Goal: Transaction & Acquisition: Purchase product/service

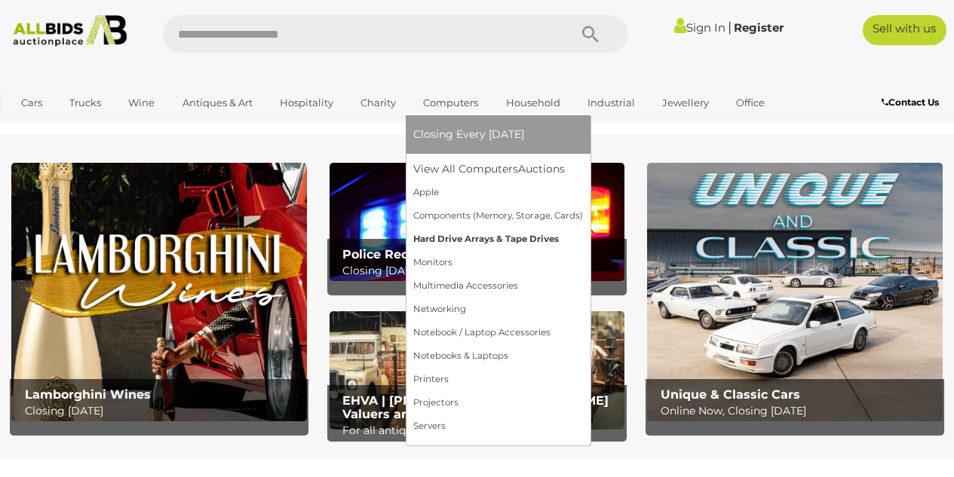
click at [448, 233] on link "Hard Drive Arrays & Tape Drives" at bounding box center [498, 239] width 170 height 23
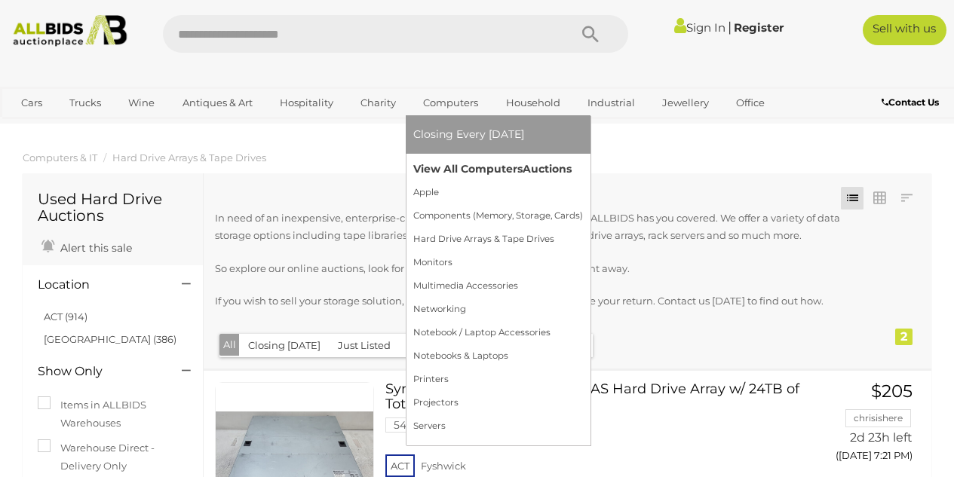
click at [454, 166] on link "View All Computers Auctions" at bounding box center [498, 169] width 170 height 23
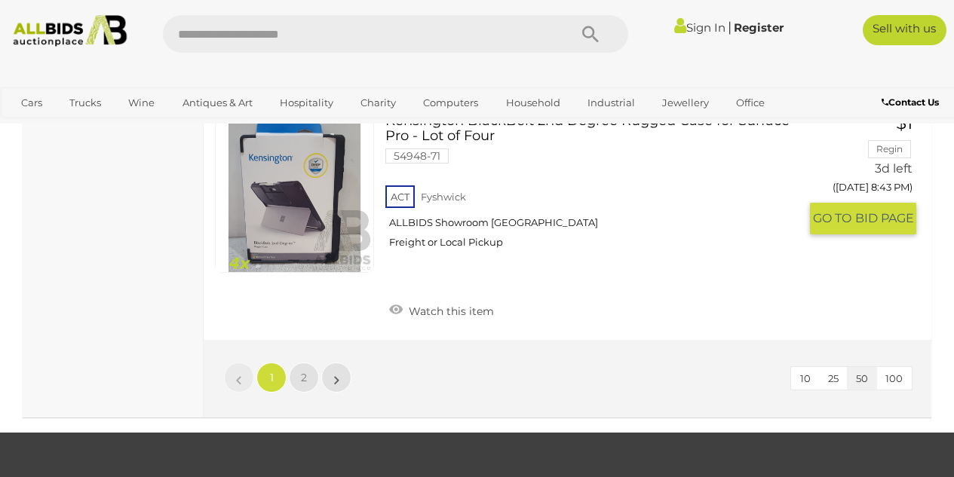
scroll to position [12064, 0]
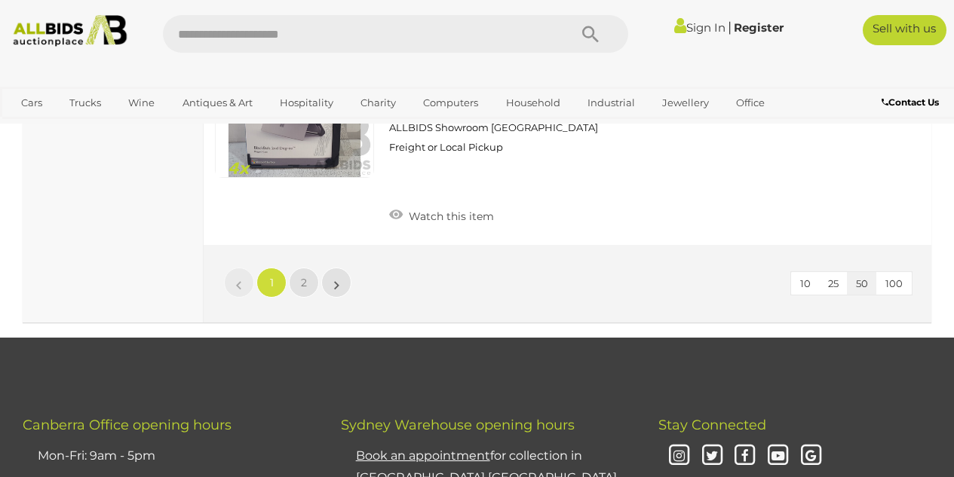
click at [895, 277] on span "100" at bounding box center [893, 283] width 17 height 12
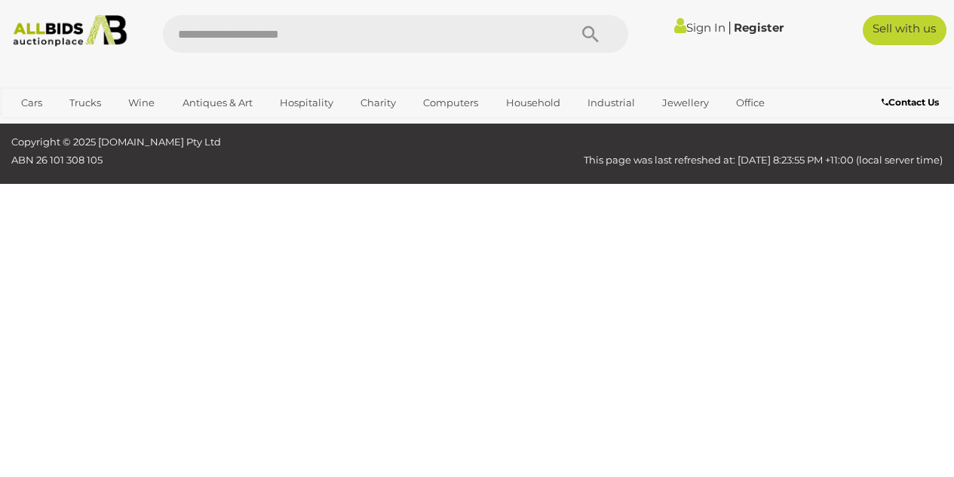
scroll to position [253, 0]
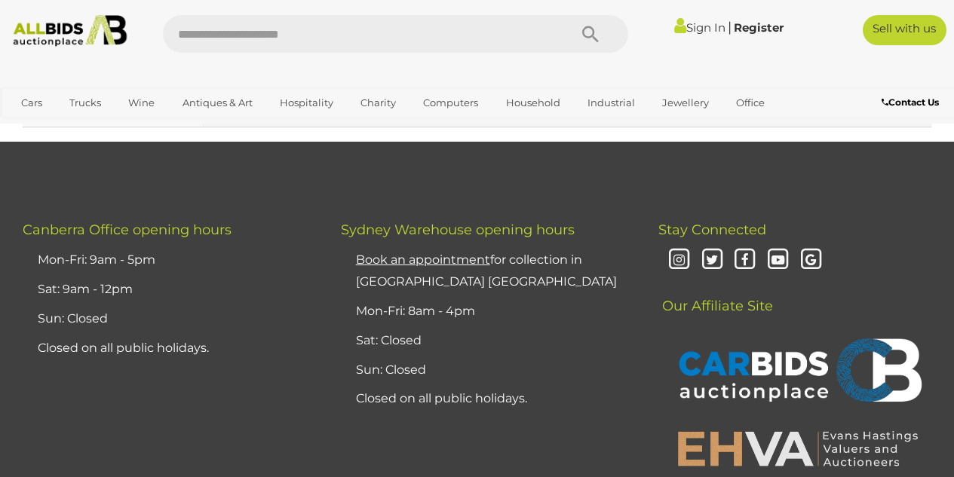
scroll to position [17323, 0]
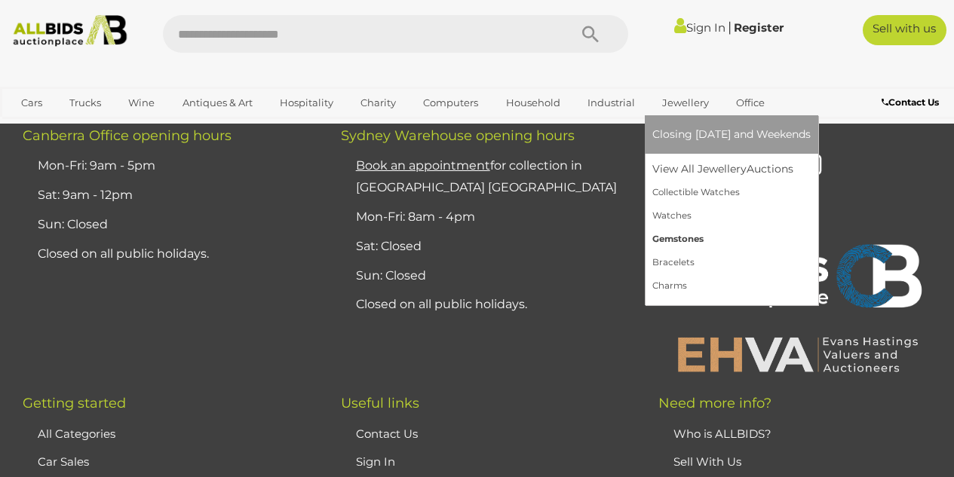
click at [663, 240] on link "Gemstones" at bounding box center [731, 239] width 158 height 23
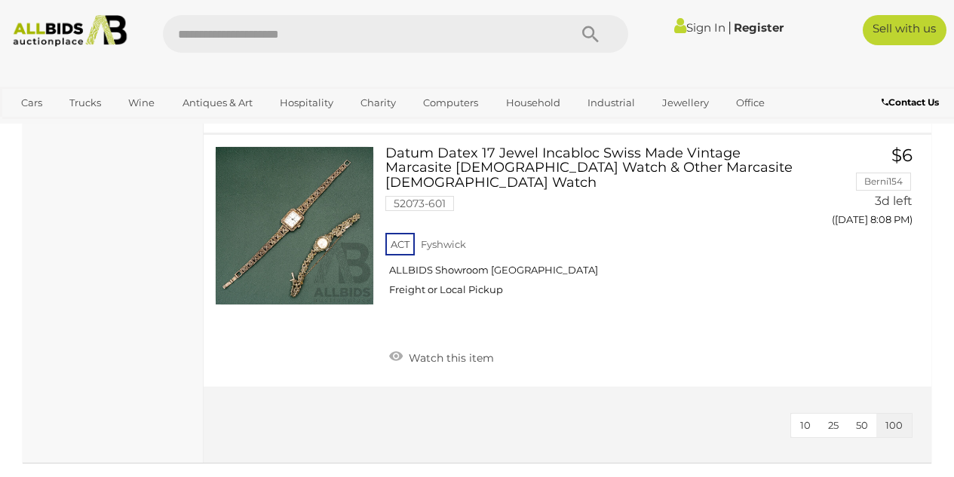
scroll to position [15909, 0]
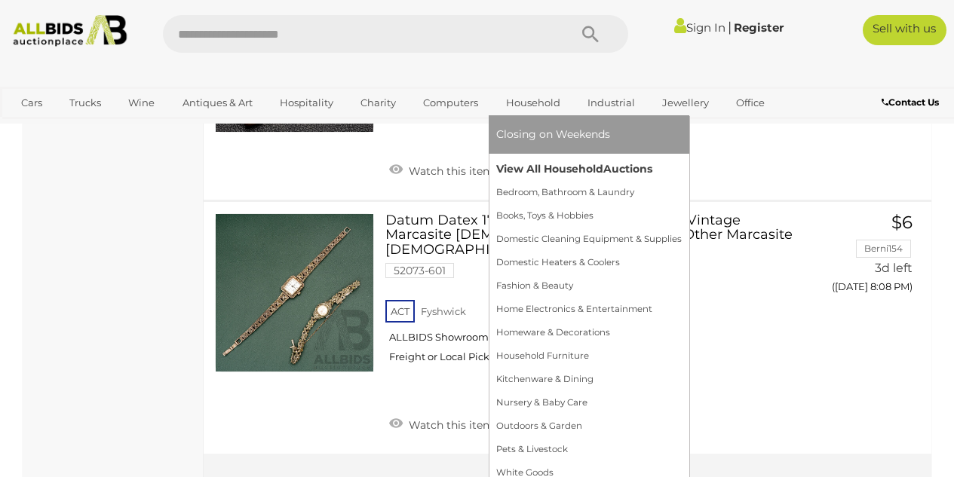
click at [533, 167] on link "View All Household Auctions" at bounding box center [588, 169] width 185 height 23
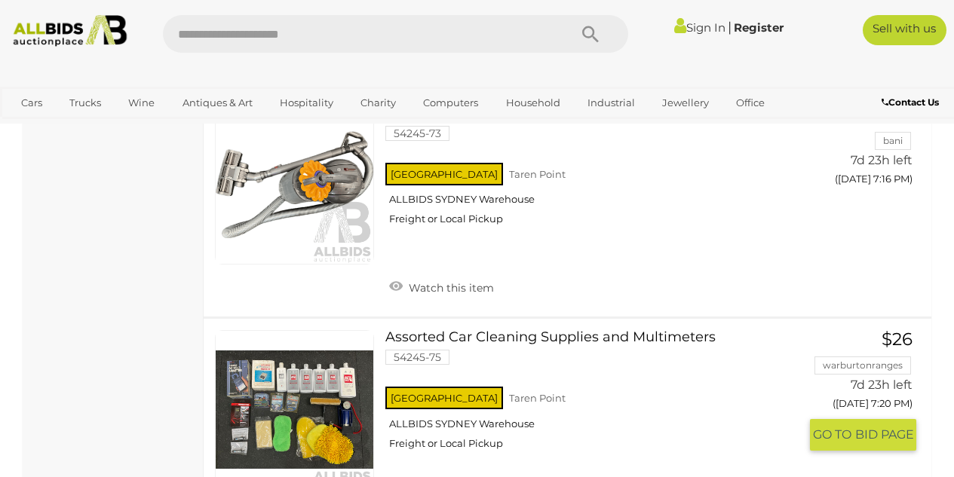
scroll to position [21488, 0]
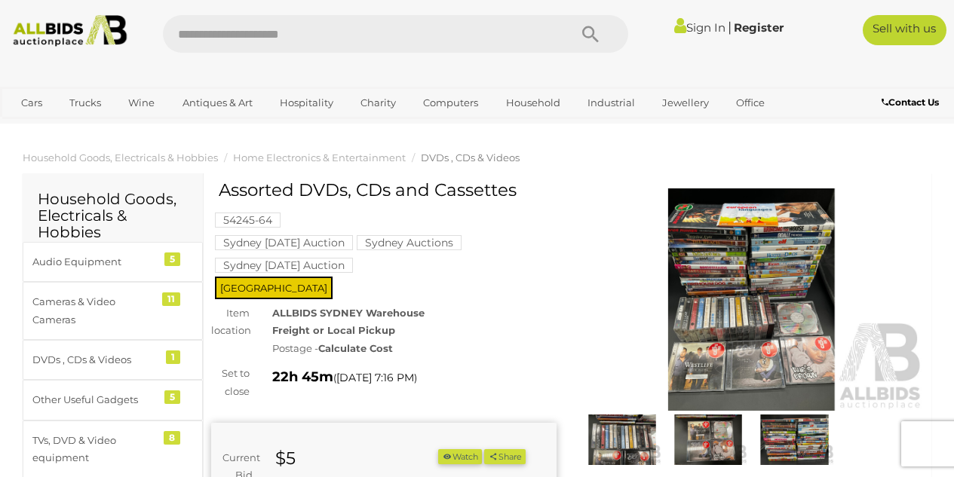
click at [718, 257] on img at bounding box center [751, 299] width 345 height 222
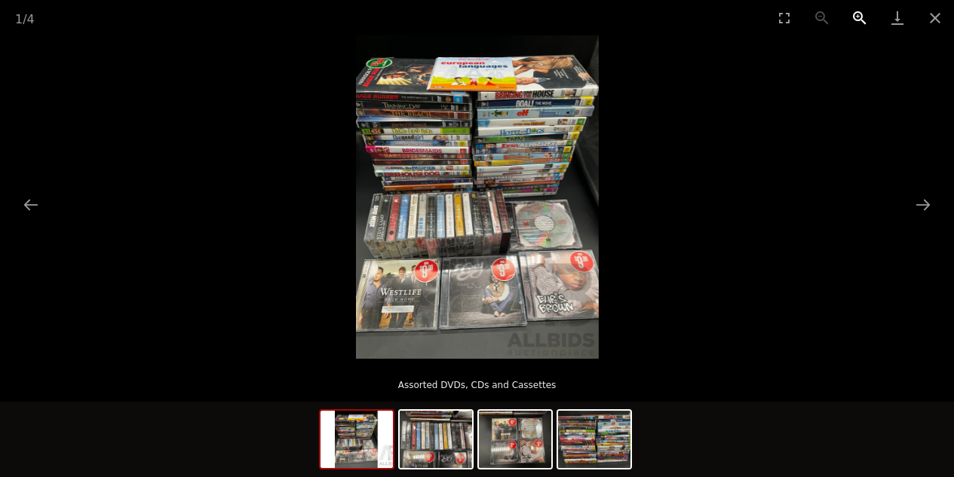
click at [854, 20] on button "Zoom in" at bounding box center [860, 17] width 38 height 35
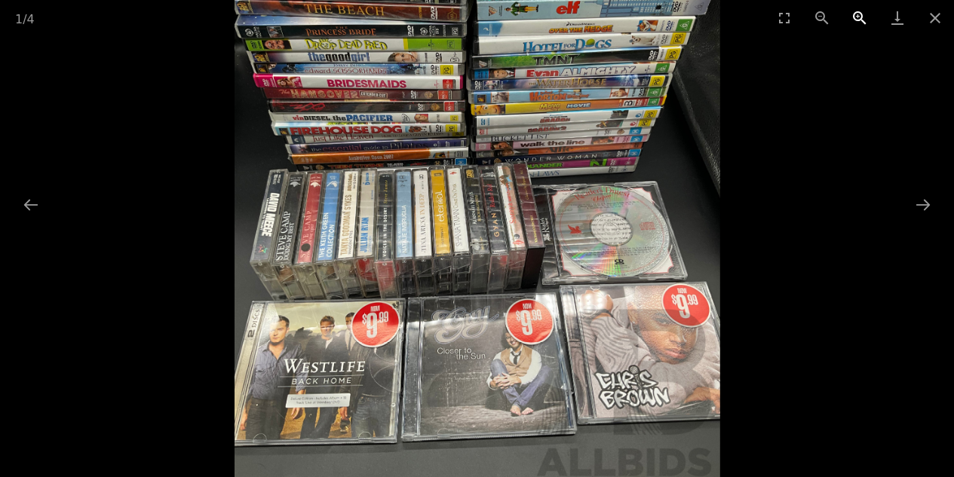
click at [854, 20] on button "Zoom in" at bounding box center [860, 17] width 38 height 35
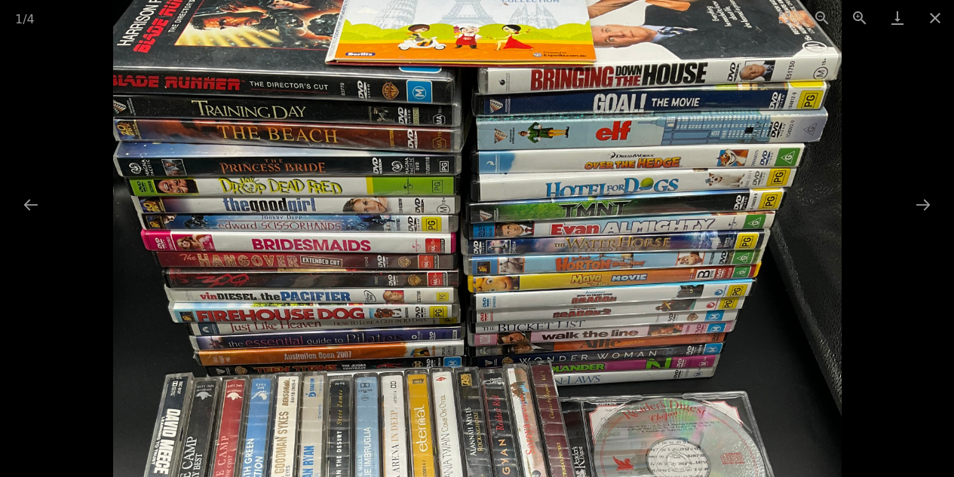
drag, startPoint x: 559, startPoint y: 107, endPoint x: 584, endPoint y: 326, distance: 220.1
click at [579, 332] on img at bounding box center [477, 384] width 728 height 970
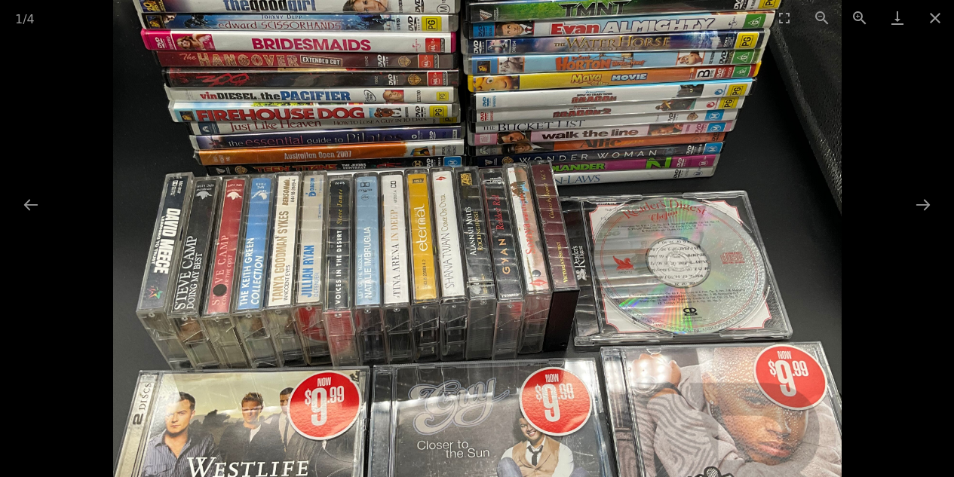
drag, startPoint x: 627, startPoint y: 325, endPoint x: 587, endPoint y: 106, distance: 223.0
click at [587, 106] on img at bounding box center [477, 183] width 728 height 970
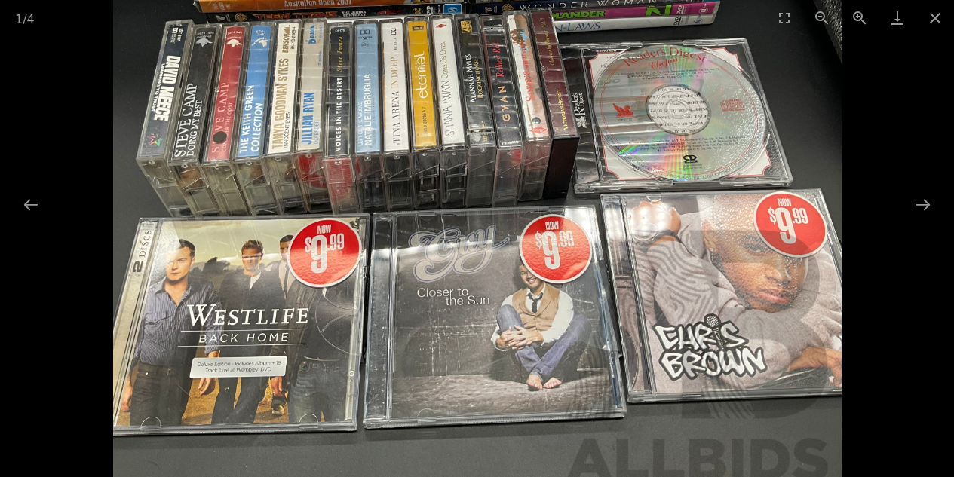
drag, startPoint x: 576, startPoint y: 403, endPoint x: 559, endPoint y: 275, distance: 128.6
click at [559, 275] on img at bounding box center [477, 30] width 728 height 970
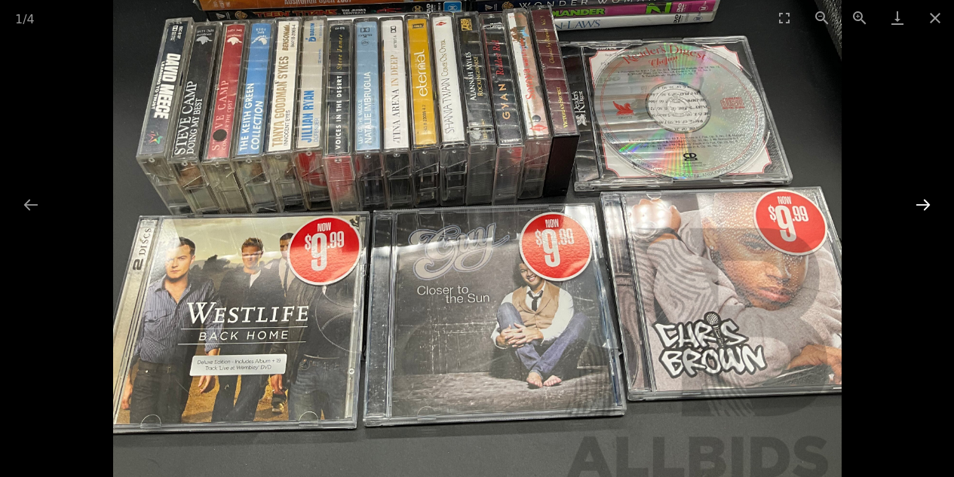
click at [932, 207] on button "Next slide" at bounding box center [923, 204] width 32 height 29
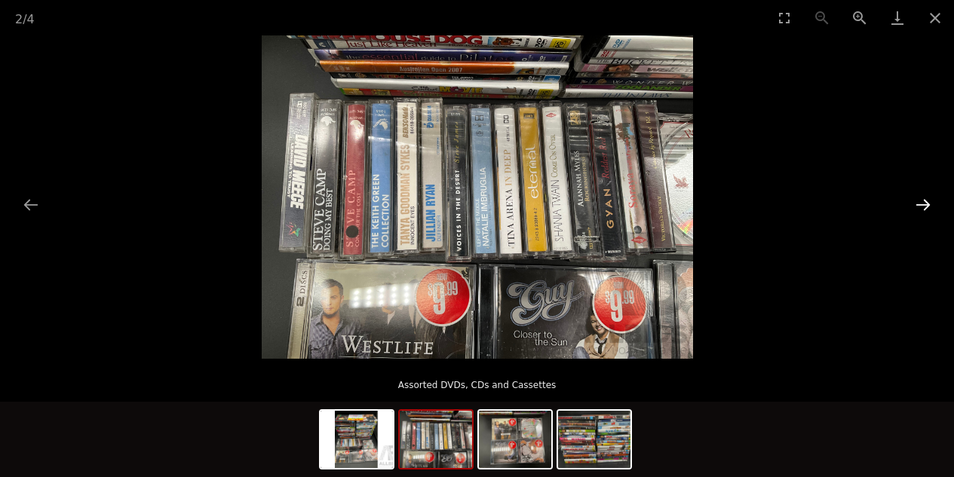
click at [932, 207] on button "Next slide" at bounding box center [923, 204] width 32 height 29
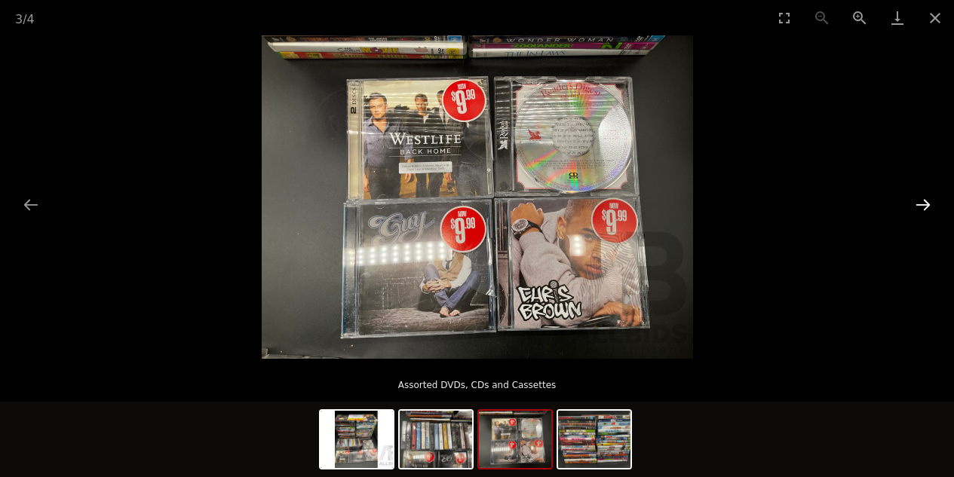
click at [932, 207] on button "Next slide" at bounding box center [923, 204] width 32 height 29
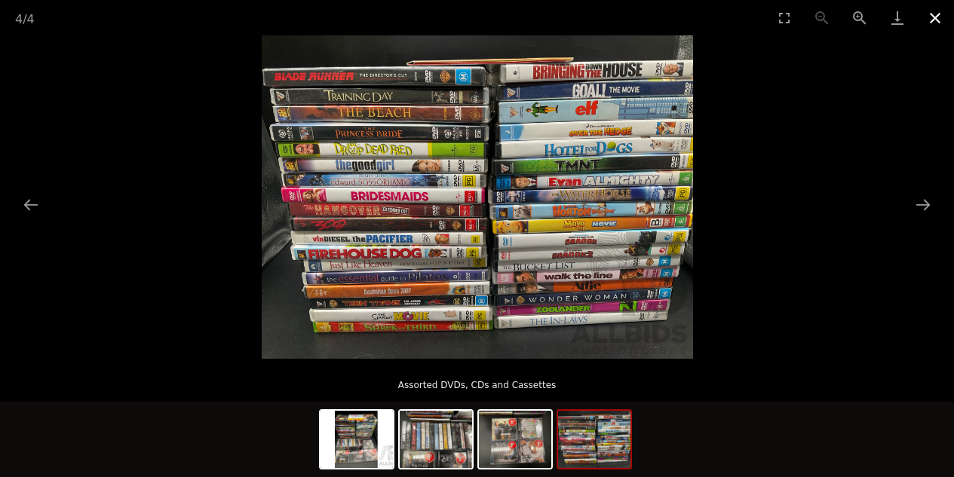
click at [942, 14] on button "Close gallery" at bounding box center [935, 17] width 38 height 35
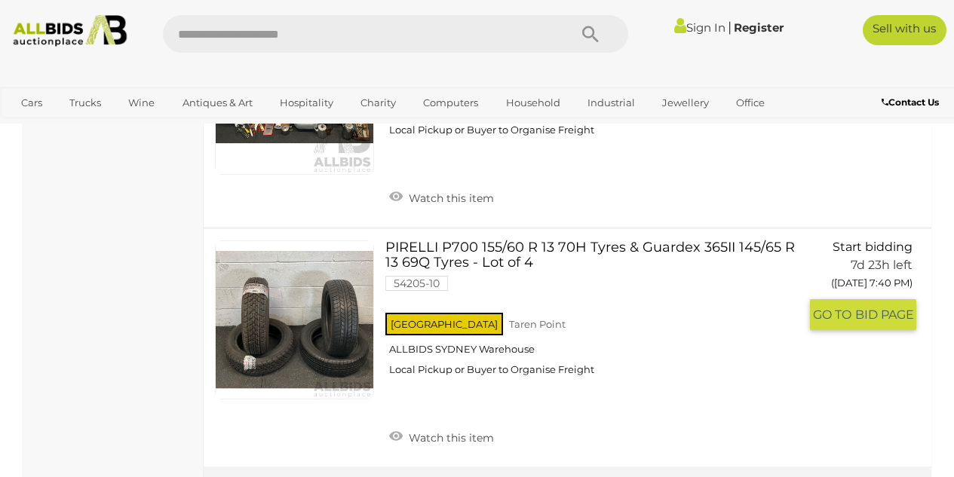
scroll to position [22921, 0]
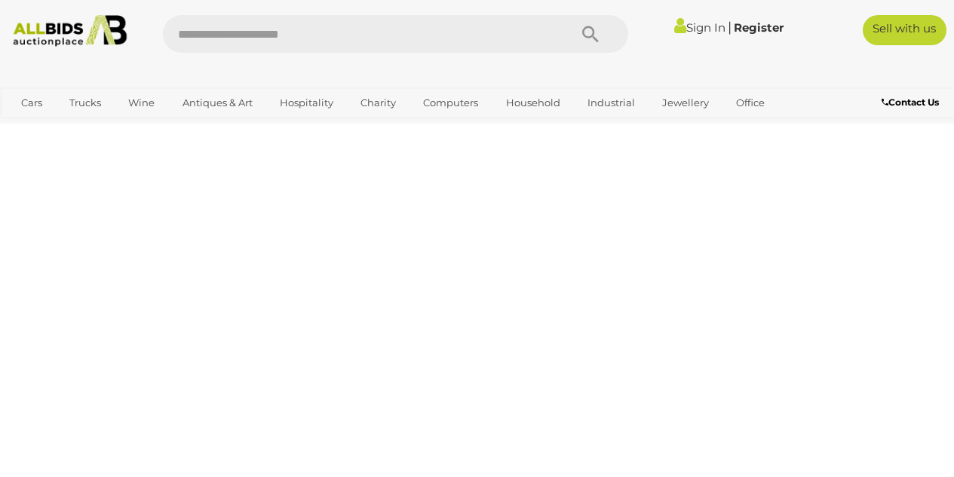
scroll to position [220, 0]
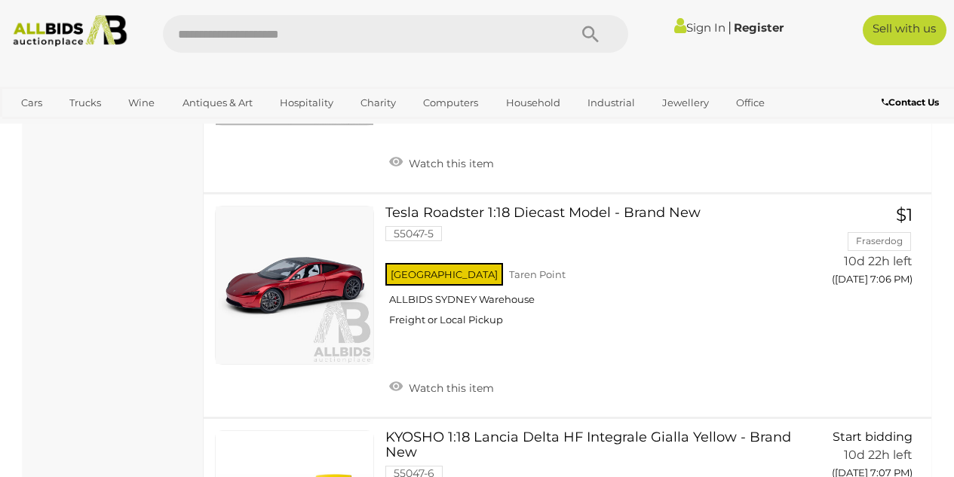
scroll to position [2708, 0]
